Goal: Task Accomplishment & Management: Manage account settings

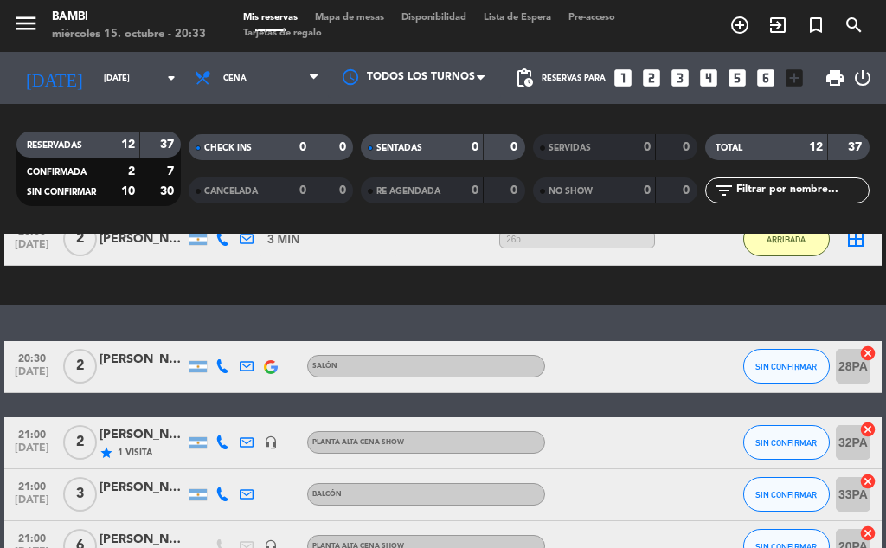
scroll to position [260, 0]
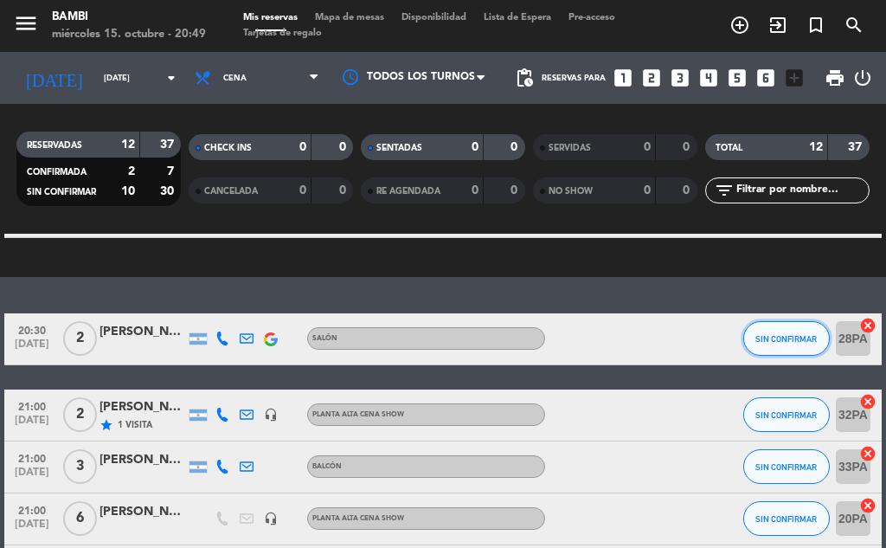
click at [770, 334] on span "SIN CONFIRMAR" at bounding box center [785, 339] width 61 height 10
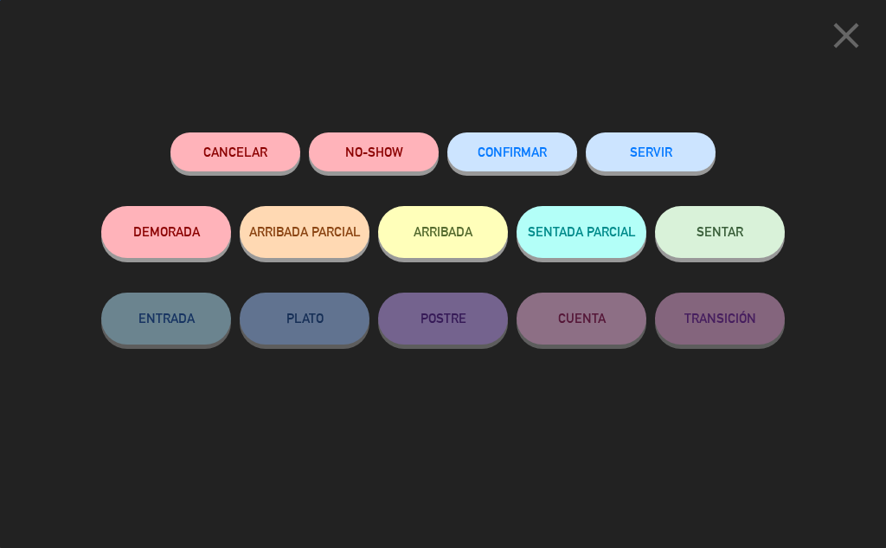
click at [473, 248] on button "ARRIBADA" at bounding box center [443, 232] width 130 height 52
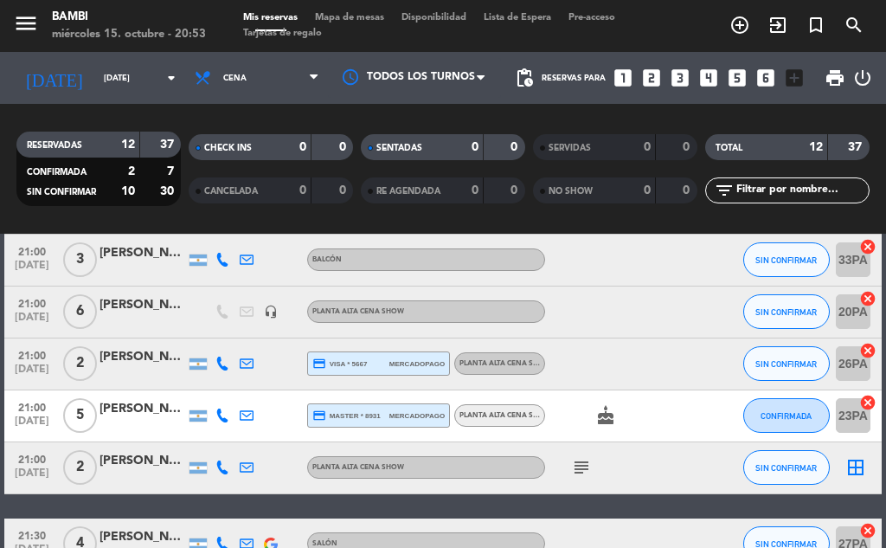
scroll to position [519, 0]
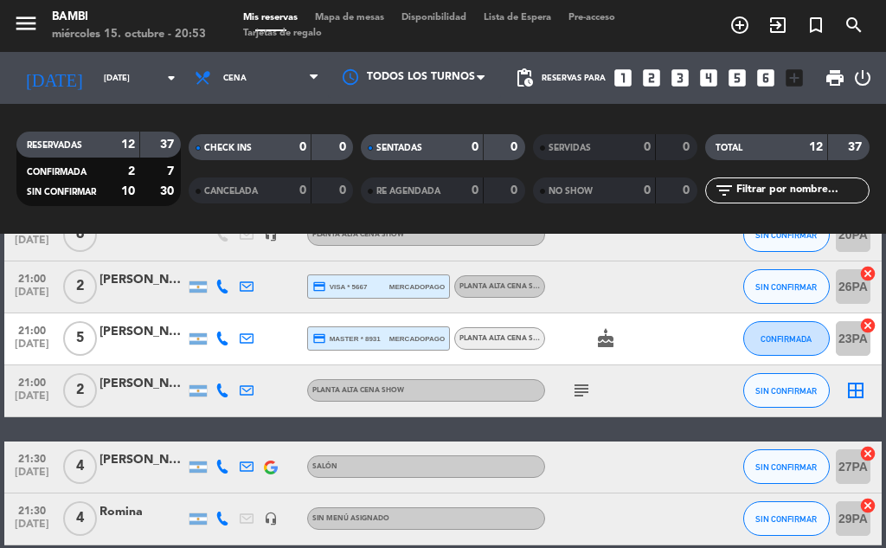
click at [586, 386] on icon "subject" at bounding box center [581, 390] width 21 height 21
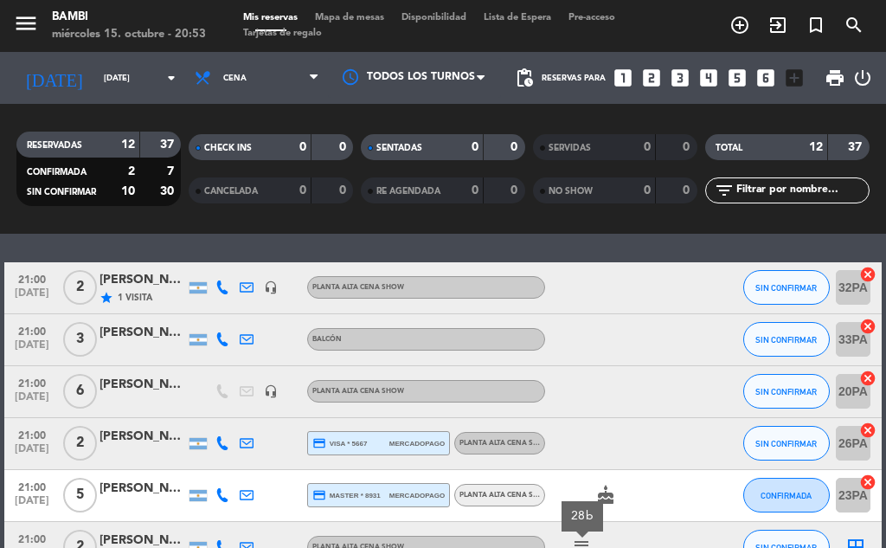
scroll to position [346, 0]
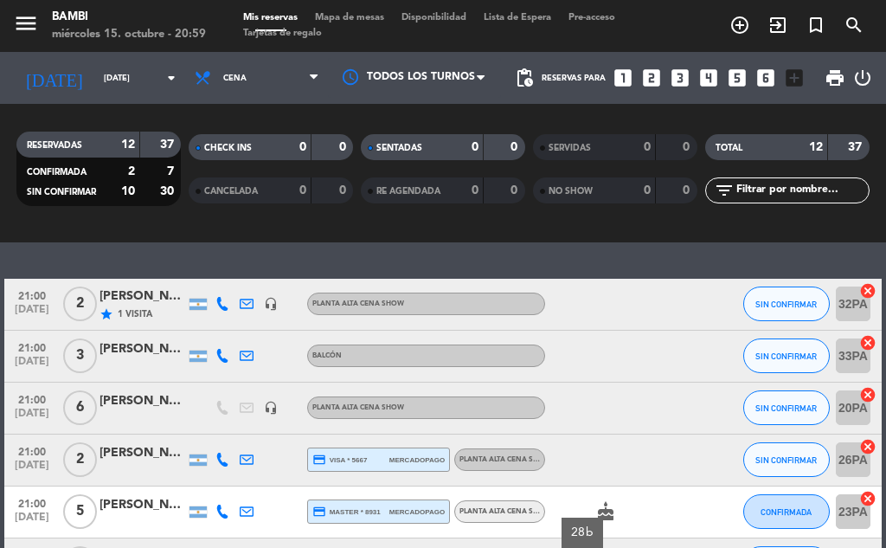
click at [321, 396] on div "PLANTA ALTA CENA SHOW" at bounding box center [426, 407] width 238 height 22
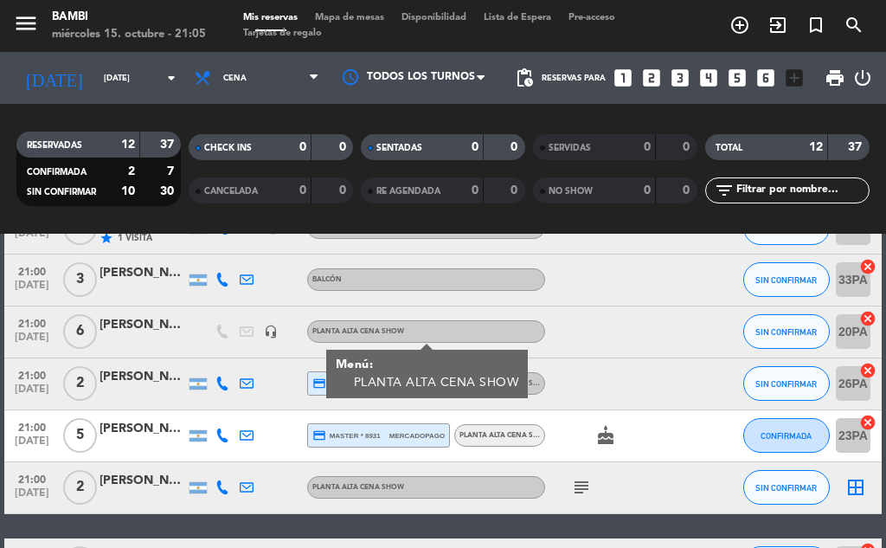
scroll to position [506, 0]
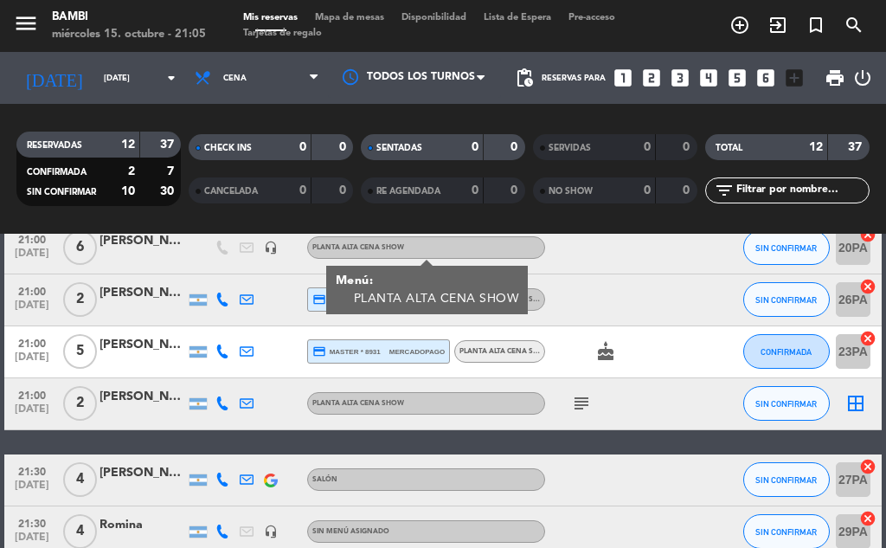
click at [585, 400] on icon "subject" at bounding box center [581, 403] width 21 height 21
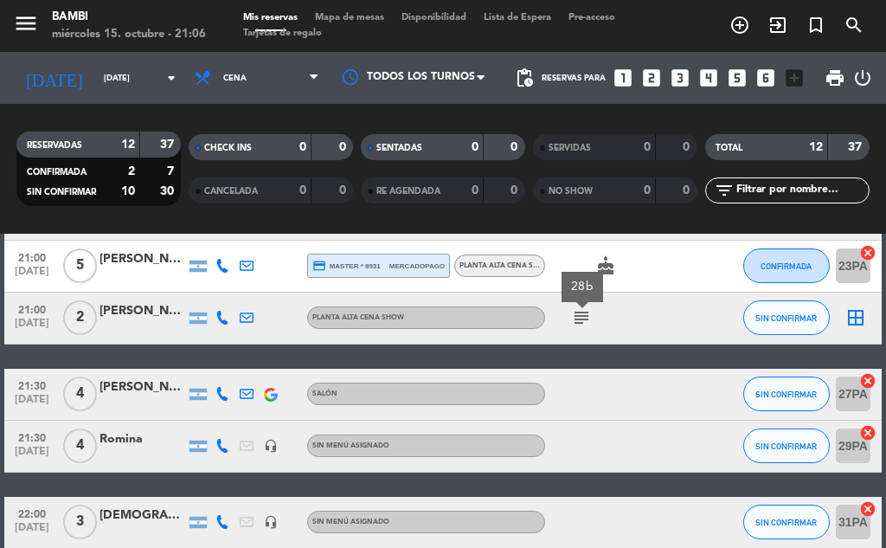
scroll to position [593, 0]
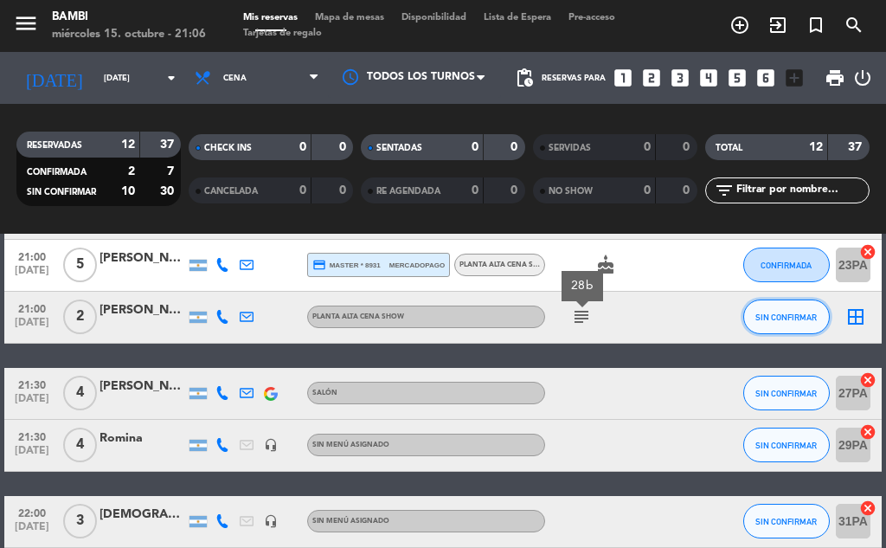
click at [813, 317] on span "SIN CONFIRMAR" at bounding box center [785, 317] width 61 height 10
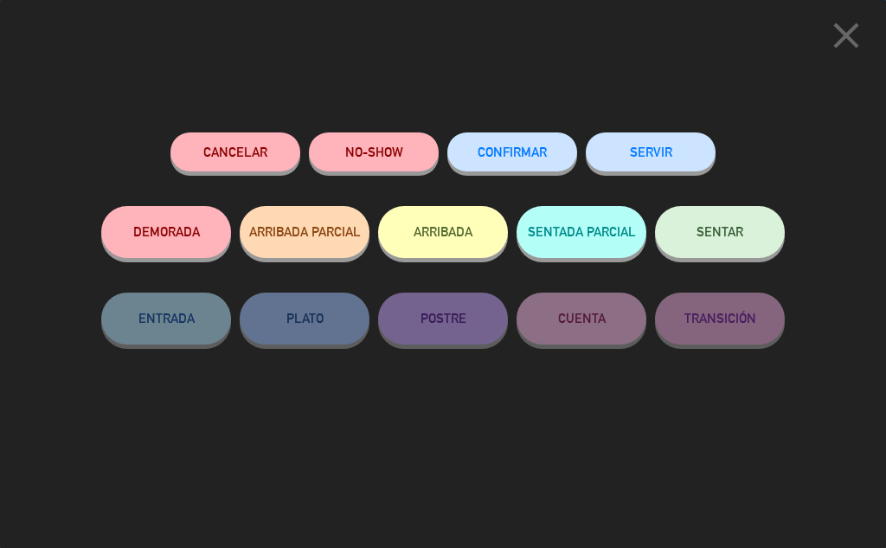
click at [427, 245] on button "ARRIBADA" at bounding box center [443, 232] width 130 height 52
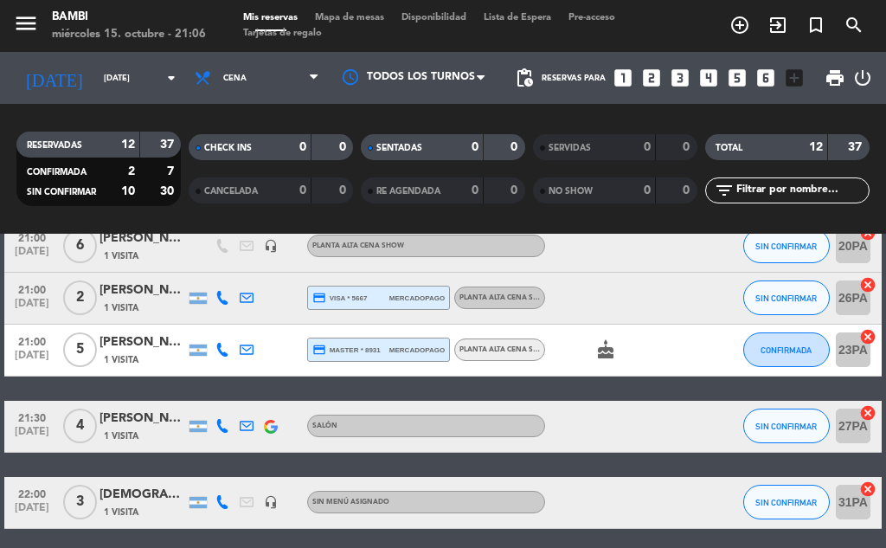
scroll to position [665, 0]
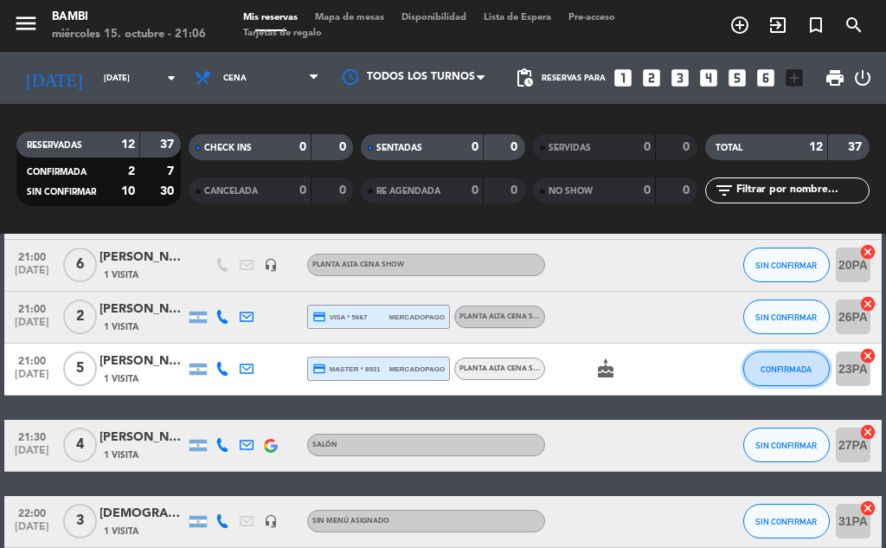
click at [767, 359] on button "CONFIRMADA" at bounding box center [786, 368] width 87 height 35
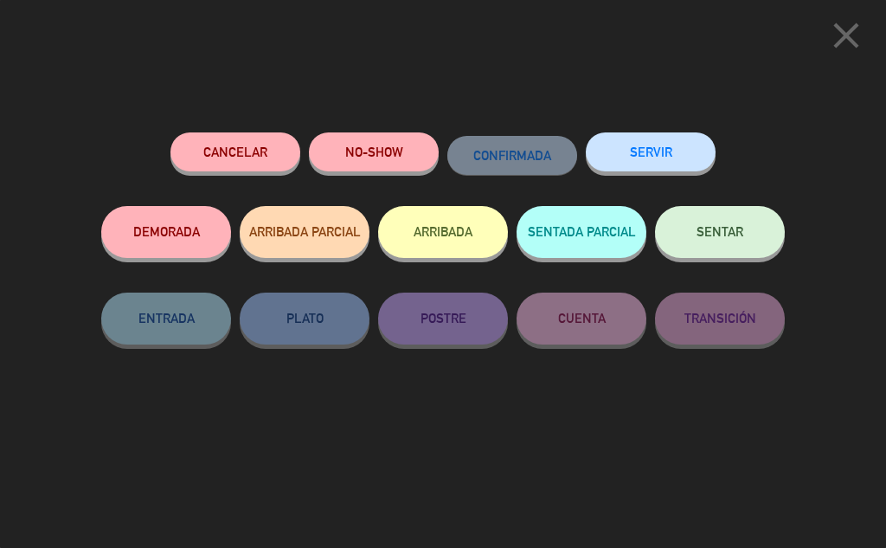
click at [410, 240] on button "ARRIBADA" at bounding box center [443, 232] width 130 height 52
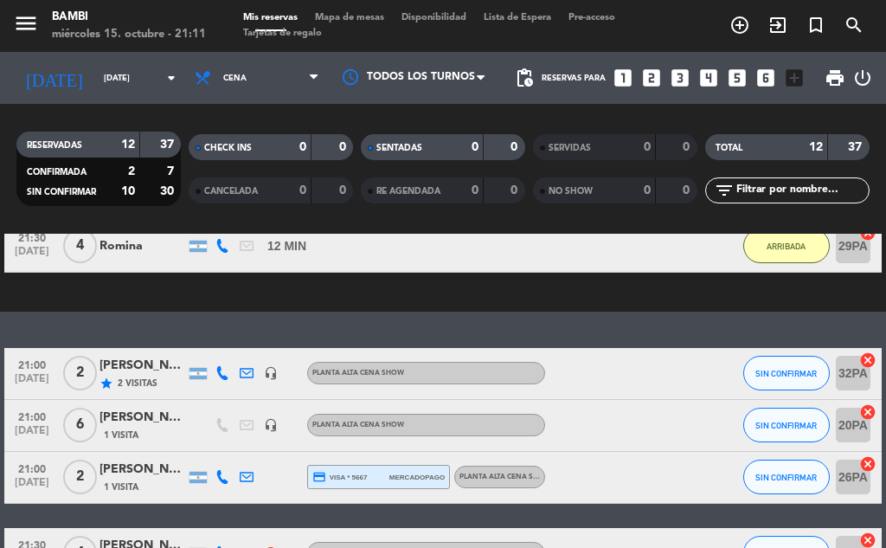
scroll to position [433, 0]
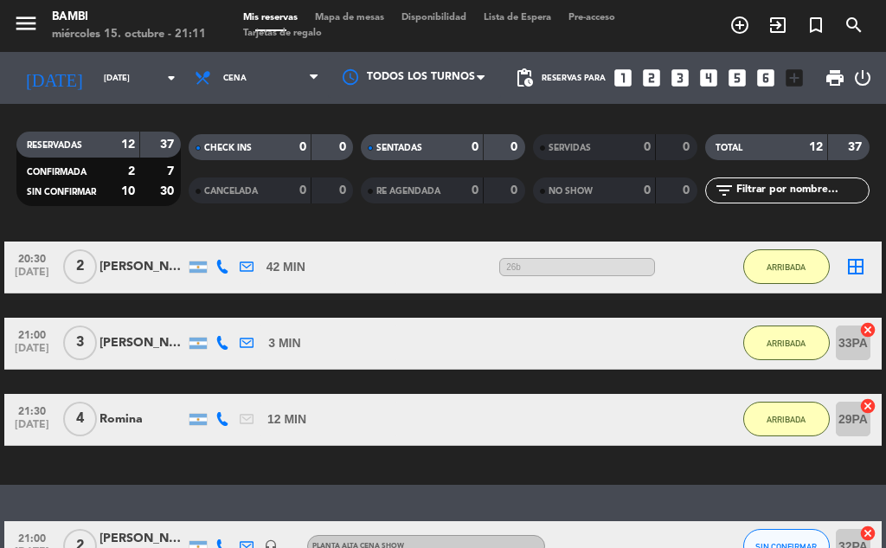
click at [866, 327] on icon "cancel" at bounding box center [867, 329] width 17 height 17
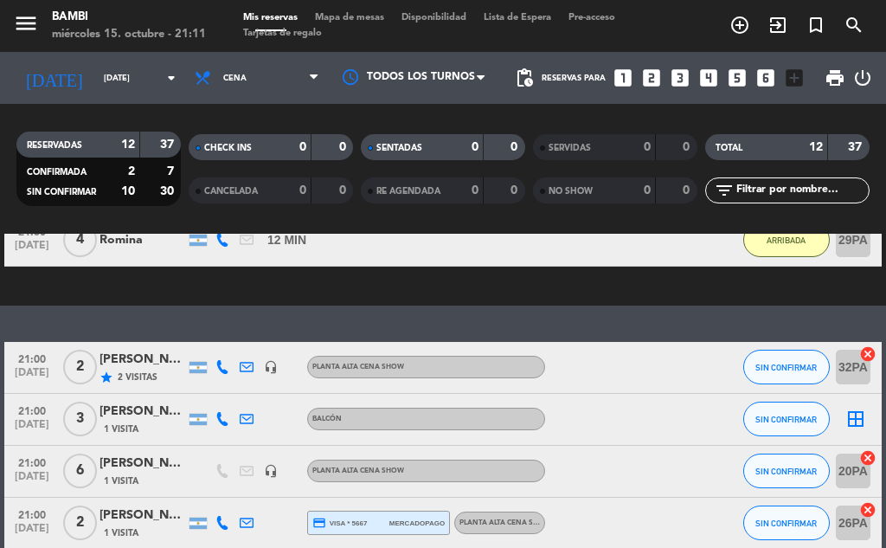
scroll to position [606, 0]
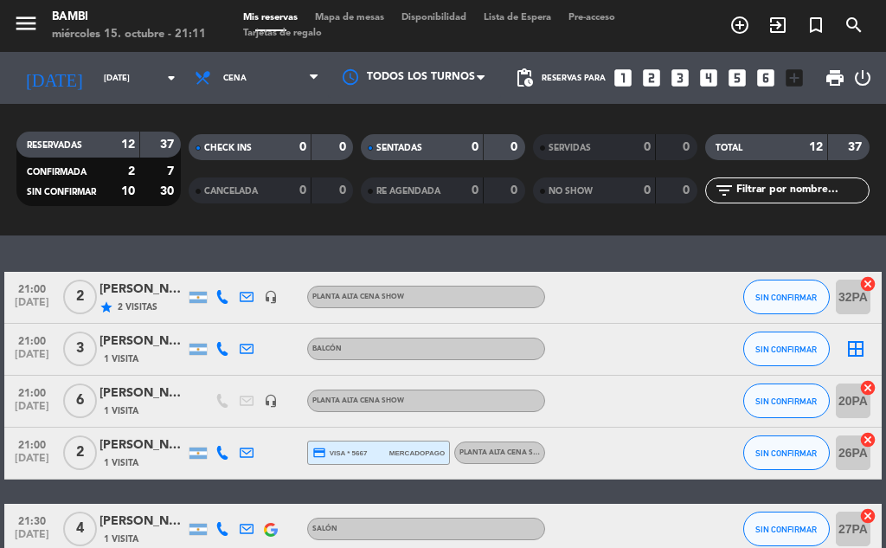
click at [853, 349] on icon "border_all" at bounding box center [855, 348] width 21 height 21
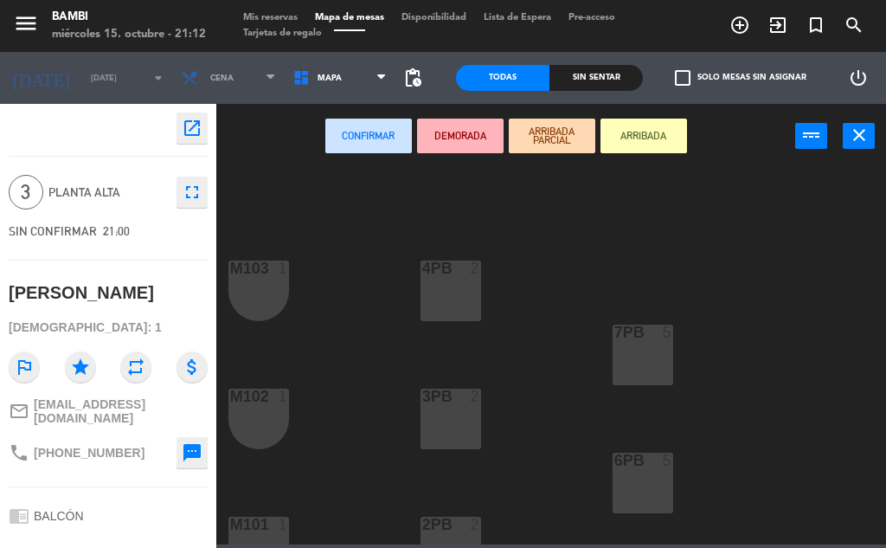
click at [657, 140] on button "ARRIBADA" at bounding box center [643, 136] width 87 height 35
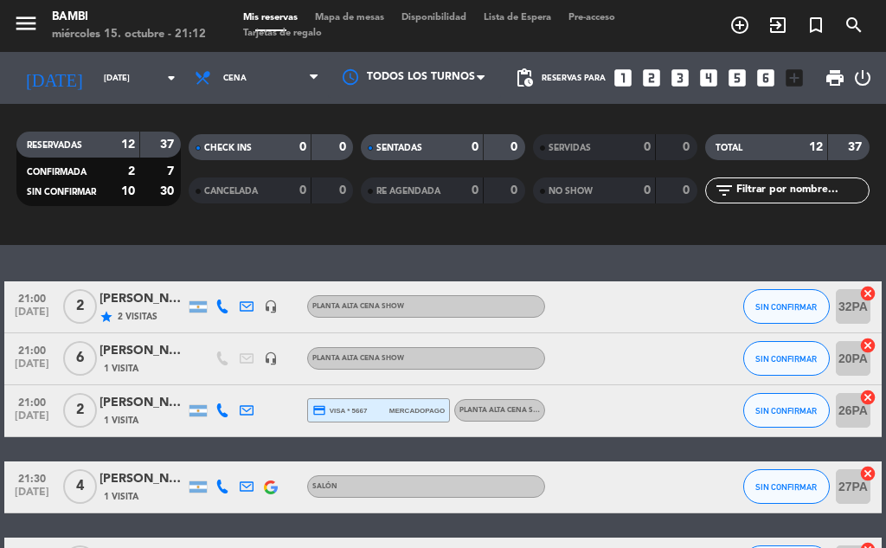
scroll to position [692, 0]
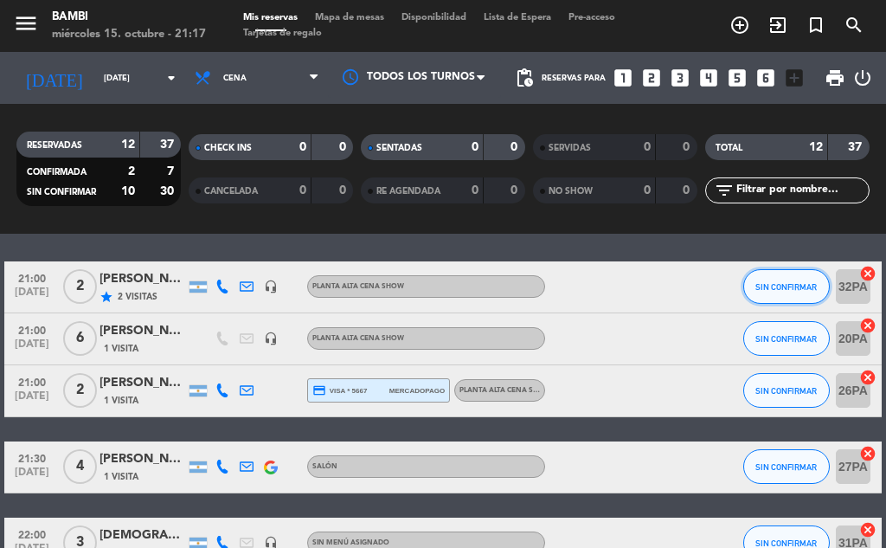
click at [811, 286] on span "SIN CONFIRMAR" at bounding box center [785, 287] width 61 height 10
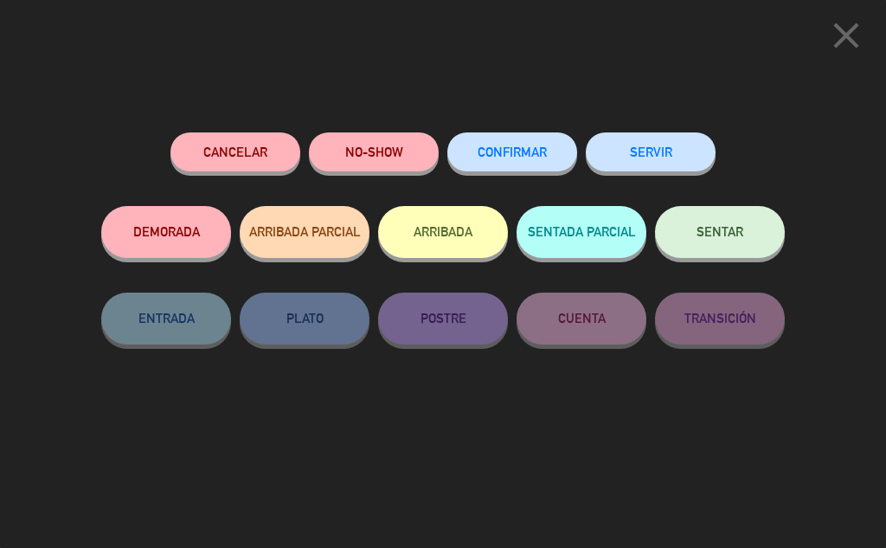
click at [488, 232] on button "ARRIBADA" at bounding box center [443, 232] width 130 height 52
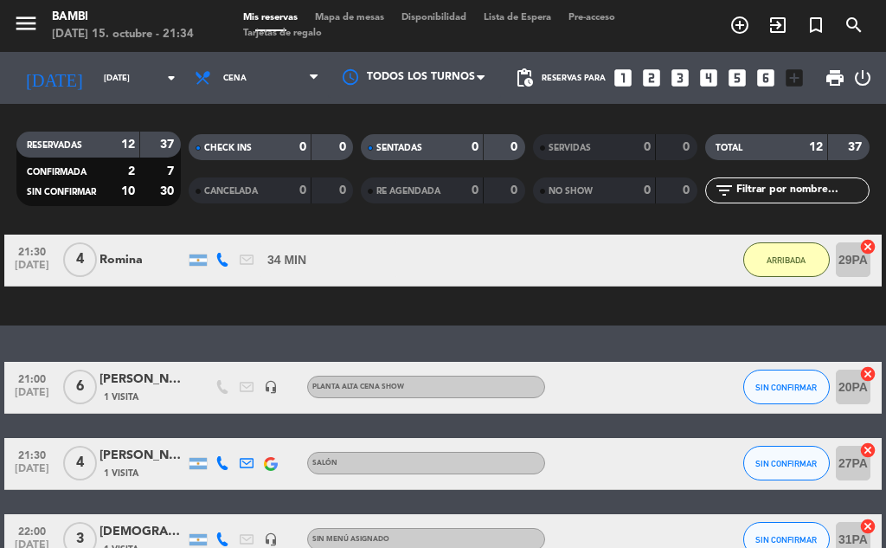
scroll to position [844, 0]
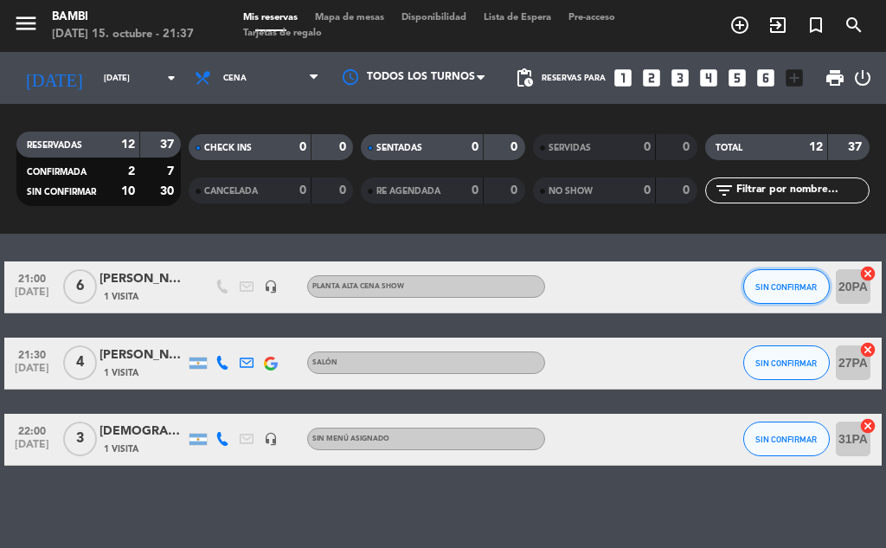
click at [818, 292] on button "SIN CONFIRMAR" at bounding box center [786, 286] width 87 height 35
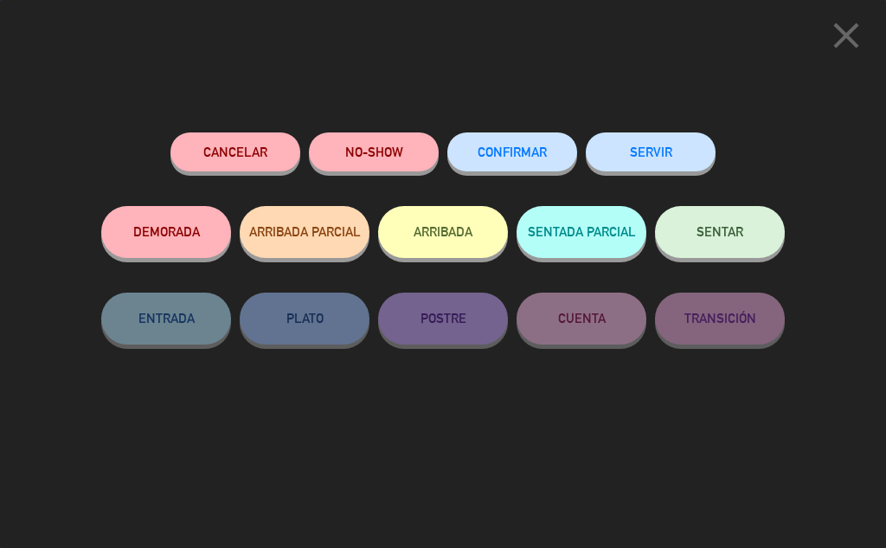
click at [499, 233] on button "ARRIBADA" at bounding box center [443, 232] width 130 height 52
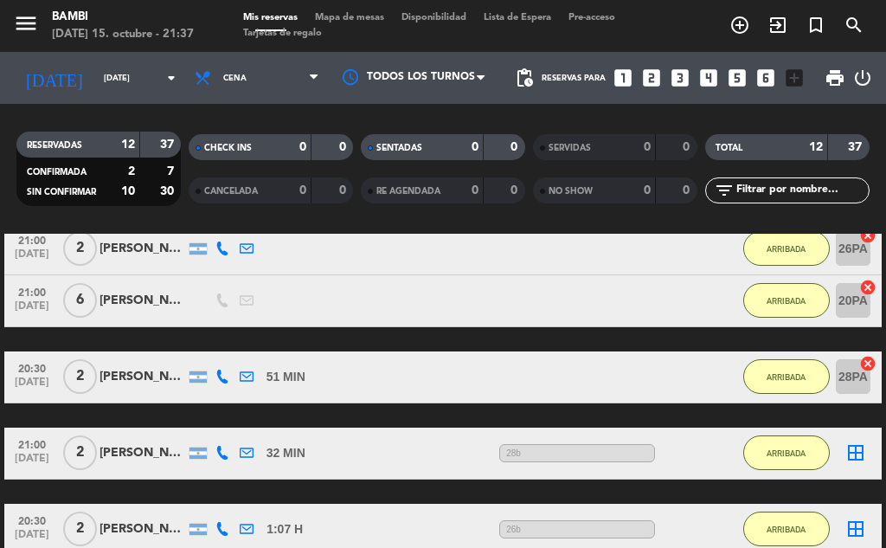
scroll to position [305, 0]
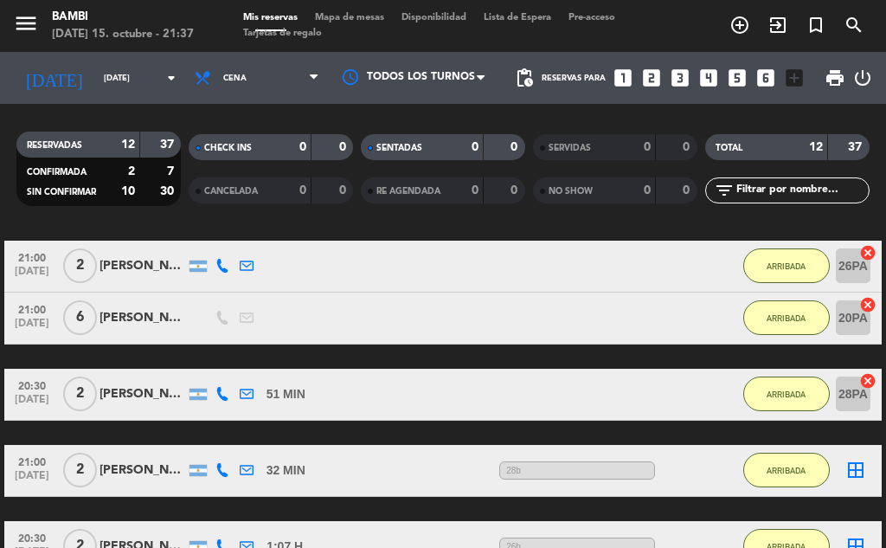
click at [164, 311] on div "[PERSON_NAME] 10% OFF" at bounding box center [142, 318] width 87 height 20
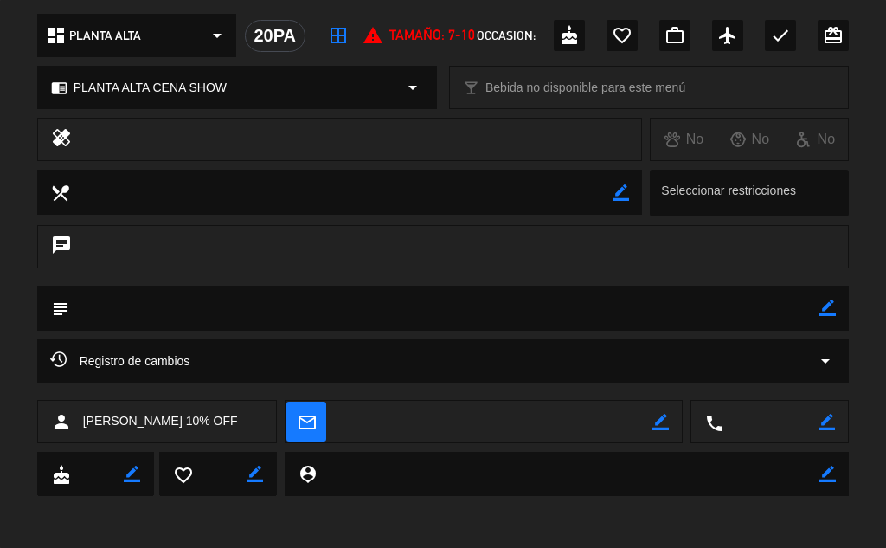
scroll to position [0, 0]
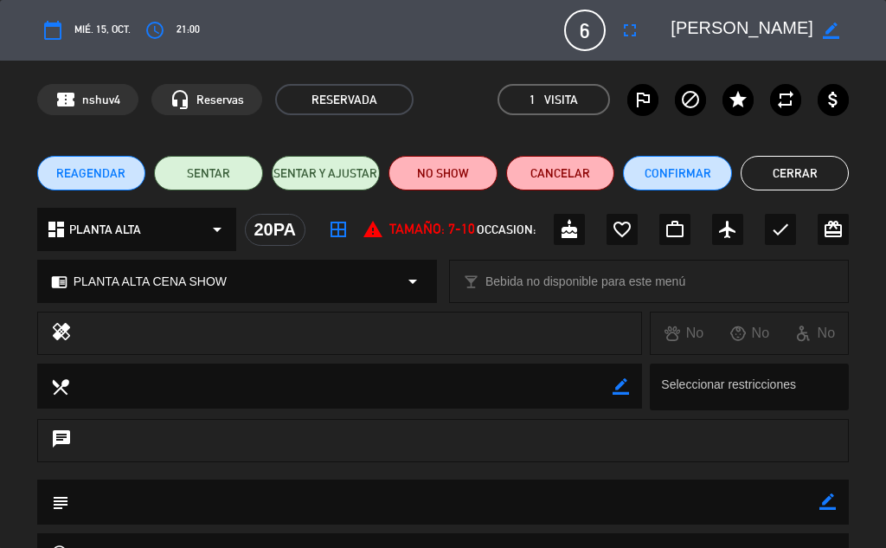
click at [790, 184] on button "Cerrar" at bounding box center [795, 173] width 109 height 35
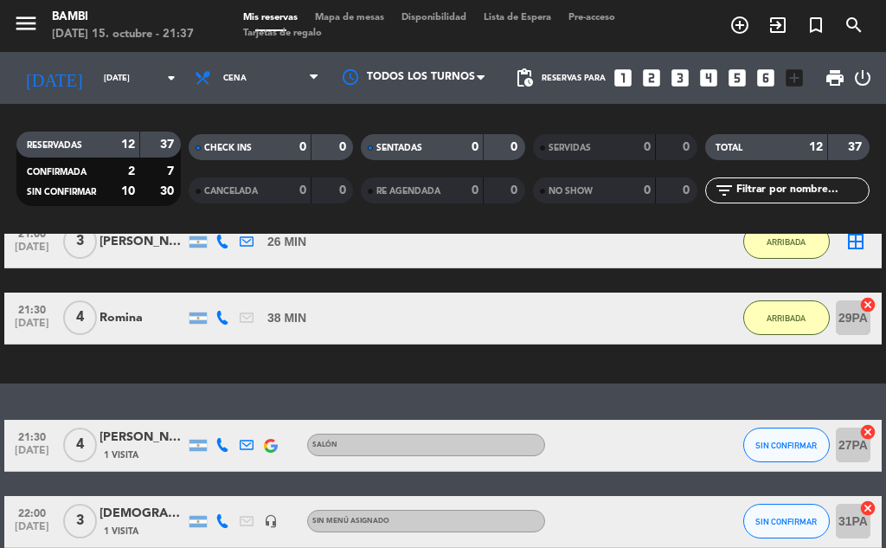
scroll to position [825, 0]
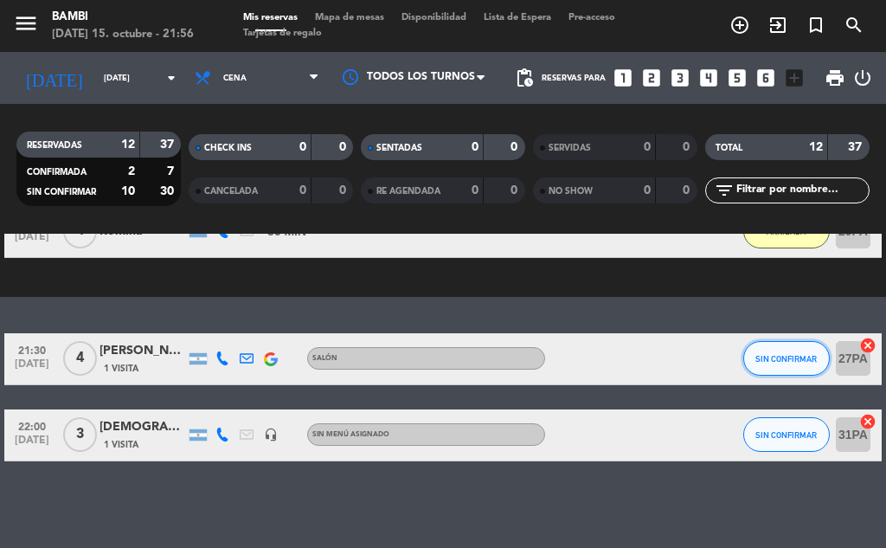
click at [780, 361] on span "SIN CONFIRMAR" at bounding box center [785, 359] width 61 height 10
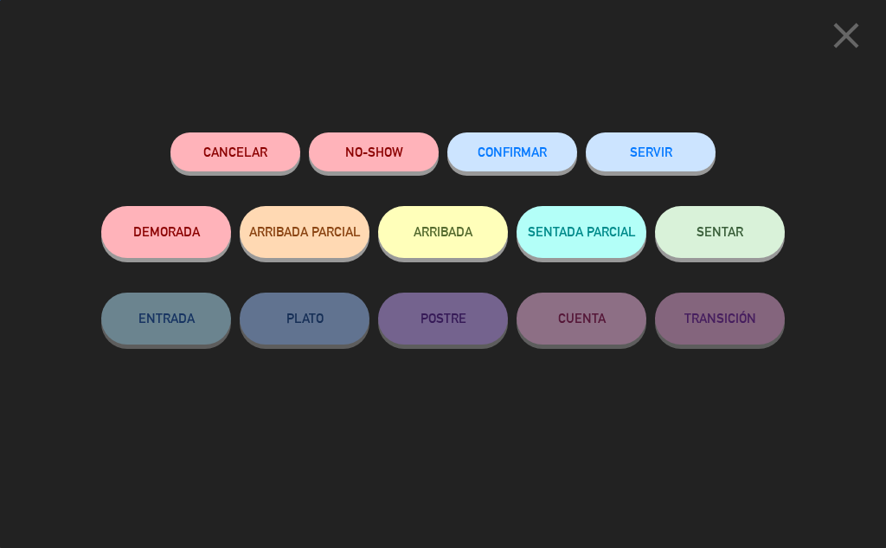
click at [459, 245] on button "ARRIBADA" at bounding box center [443, 232] width 130 height 52
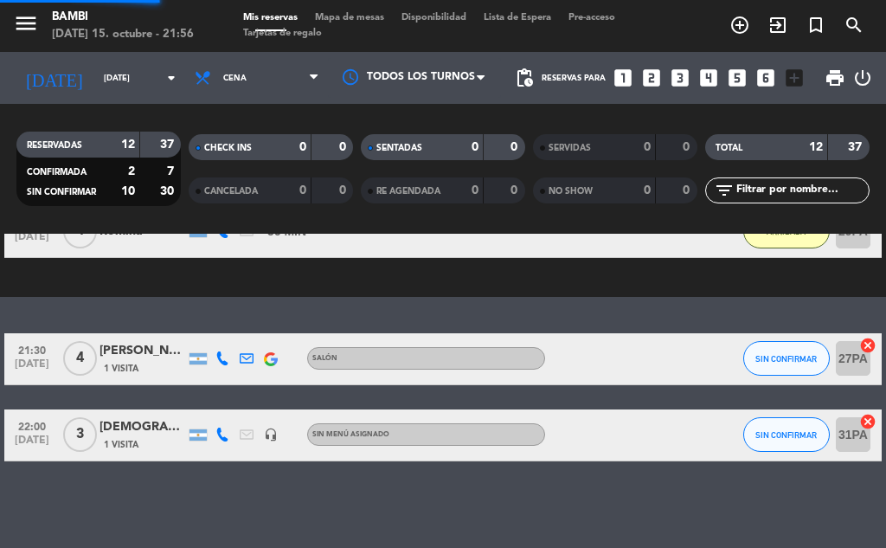
scroll to position [800, 0]
